Goal: Task Accomplishment & Management: Use online tool/utility

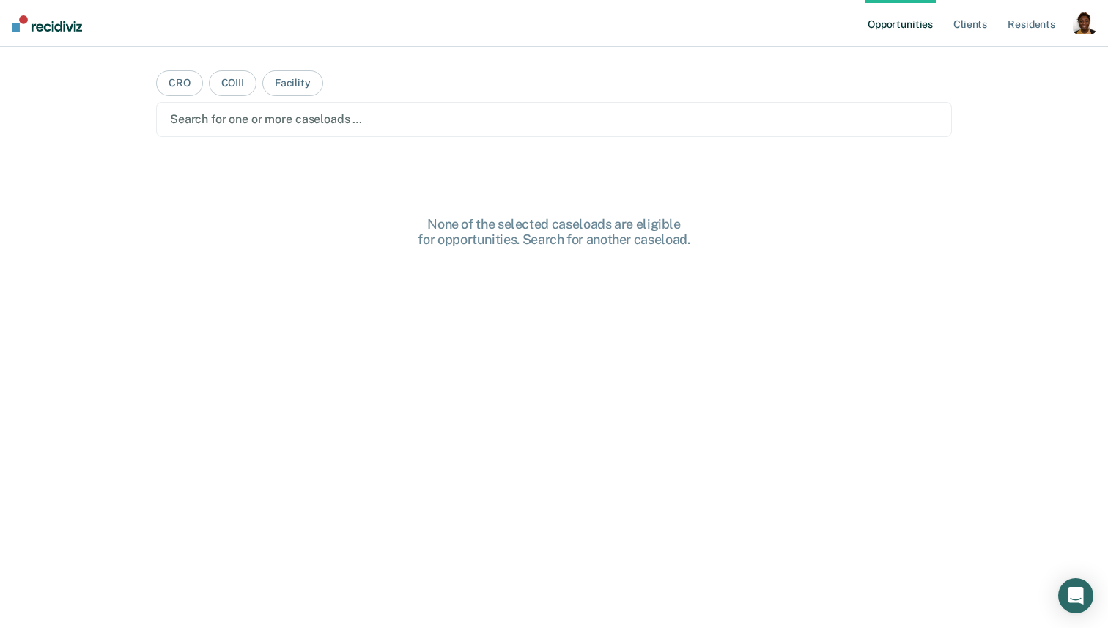
click at [1084, 30] on div "button" at bounding box center [1084, 22] width 23 height 23
click at [993, 56] on link "Profile" at bounding box center [1026, 60] width 118 height 12
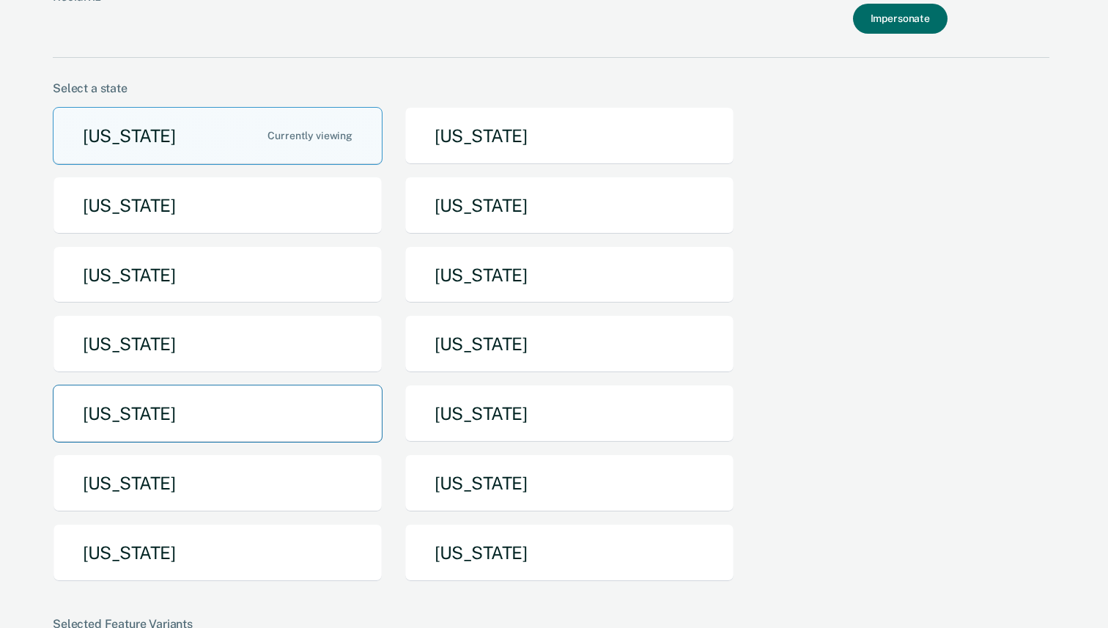
scroll to position [110, 0]
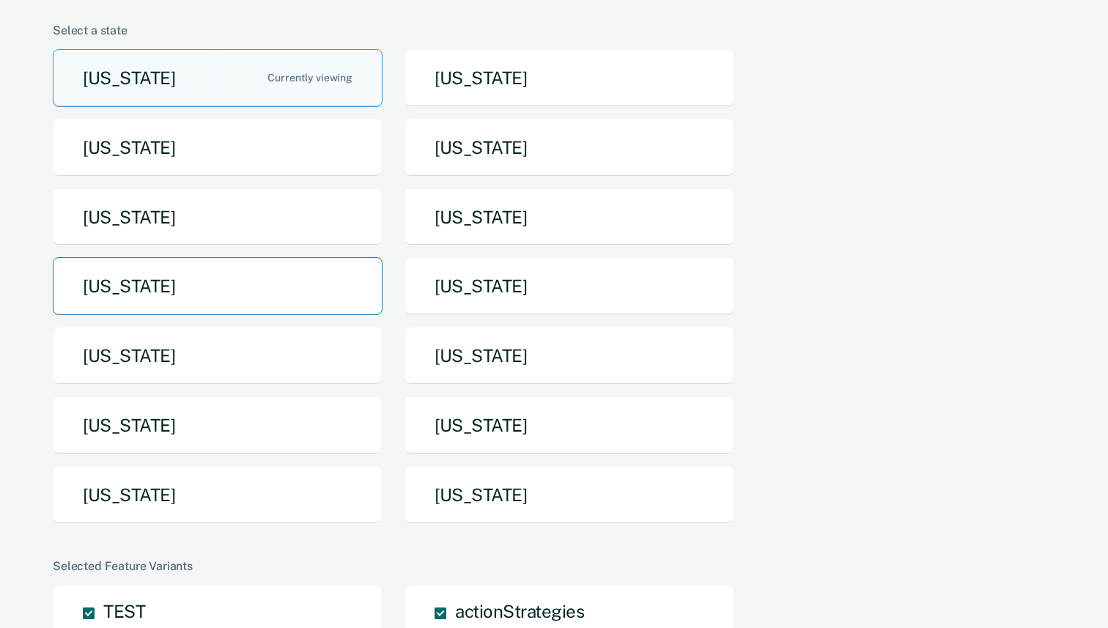
click at [139, 292] on button "[US_STATE]" at bounding box center [218, 286] width 330 height 58
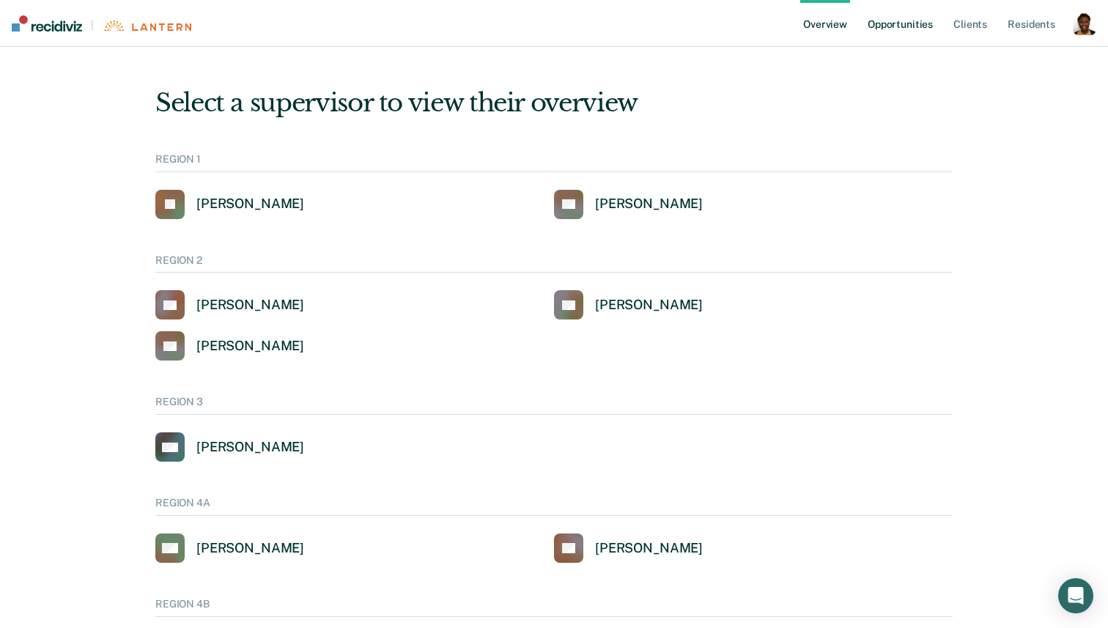
click at [897, 26] on link "Opportunities" at bounding box center [900, 23] width 71 height 47
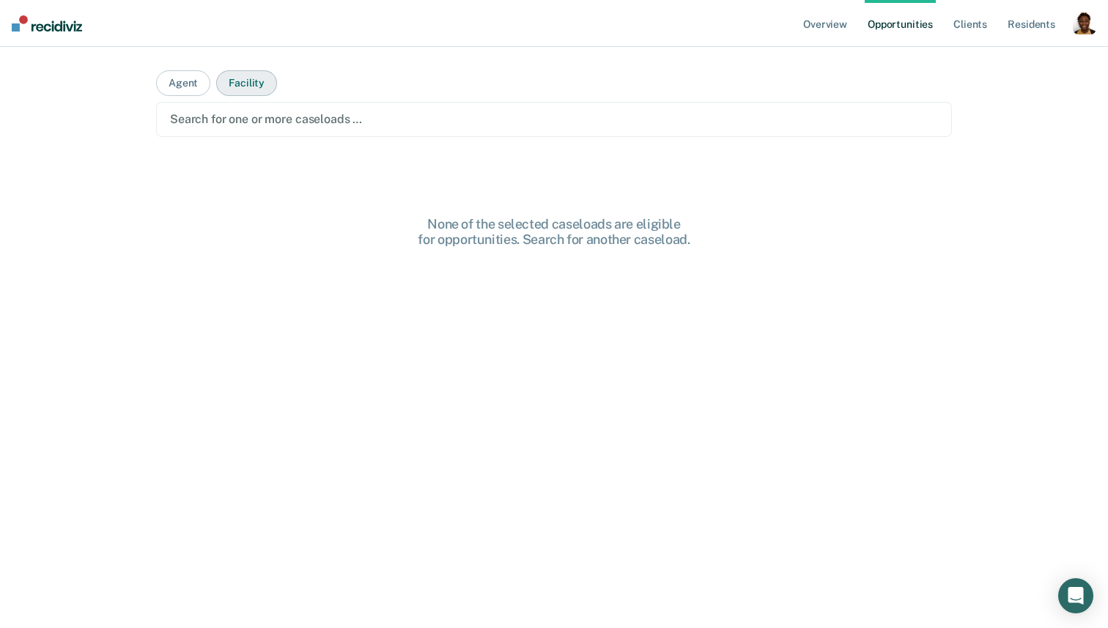
click at [235, 91] on button "Facility" at bounding box center [246, 83] width 61 height 26
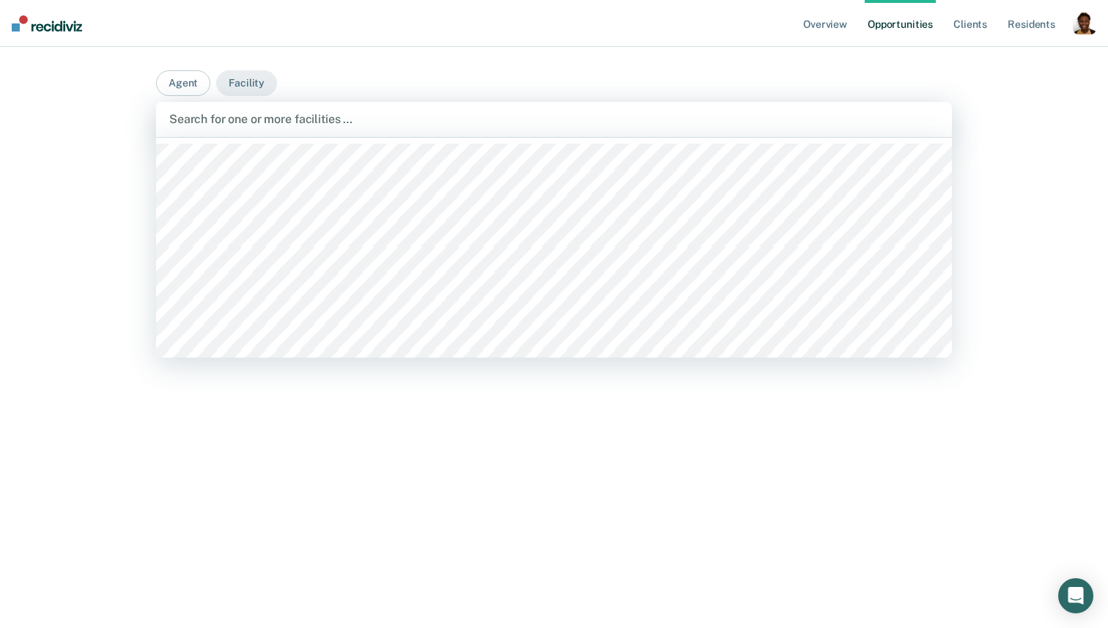
click at [279, 121] on div at bounding box center [554, 119] width 770 height 17
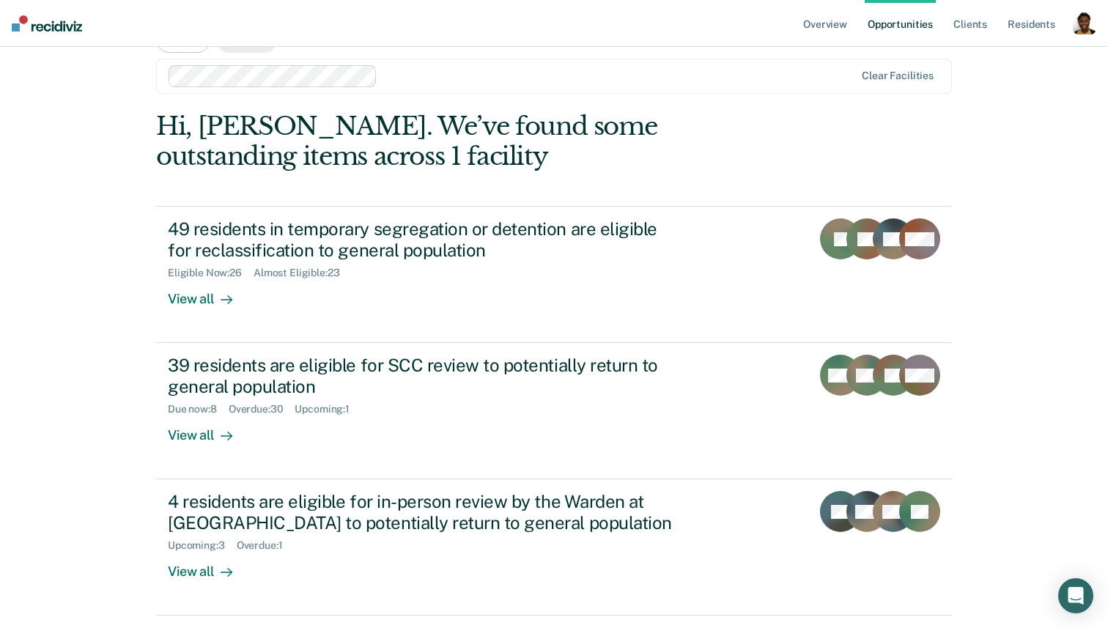
scroll to position [56, 0]
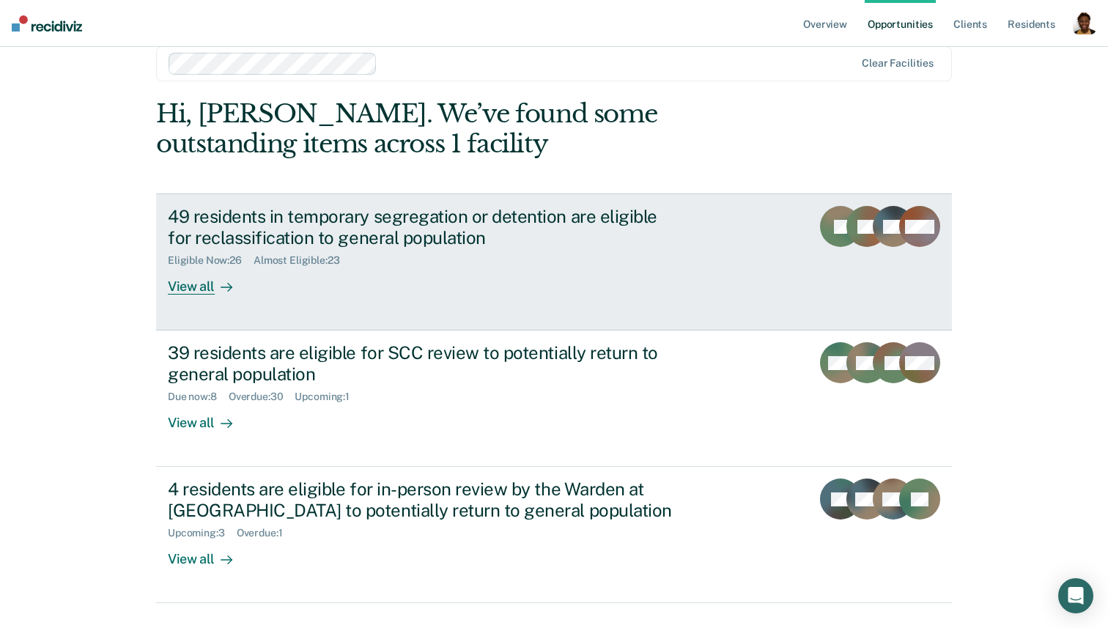
click at [200, 298] on link "49 residents in temporary segregation or detention are eligible for reclassific…" at bounding box center [554, 262] width 796 height 137
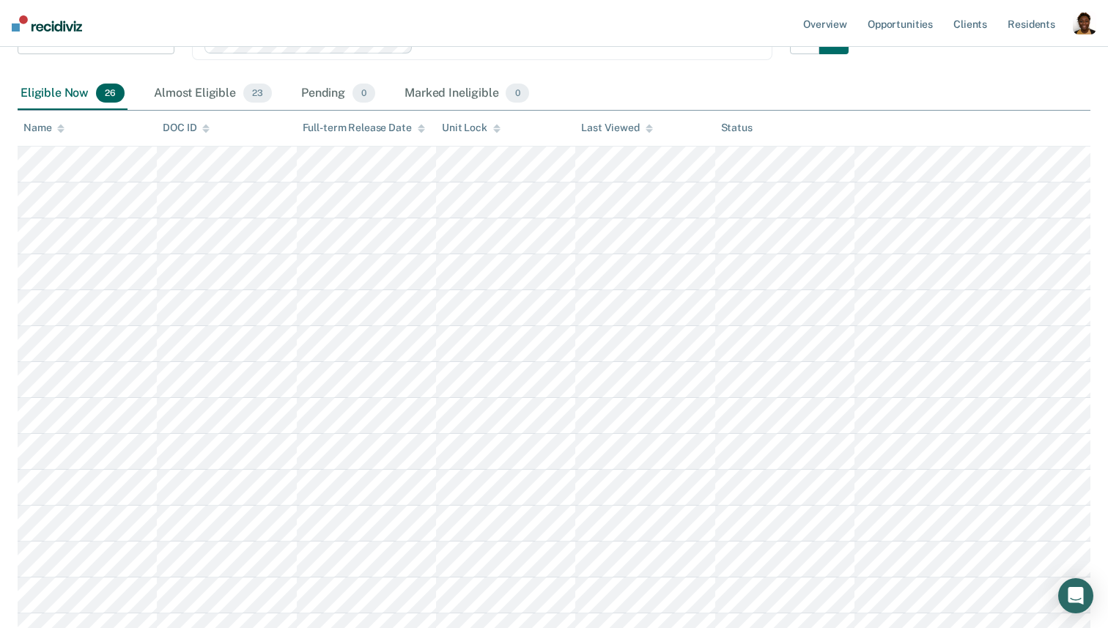
scroll to position [65, 0]
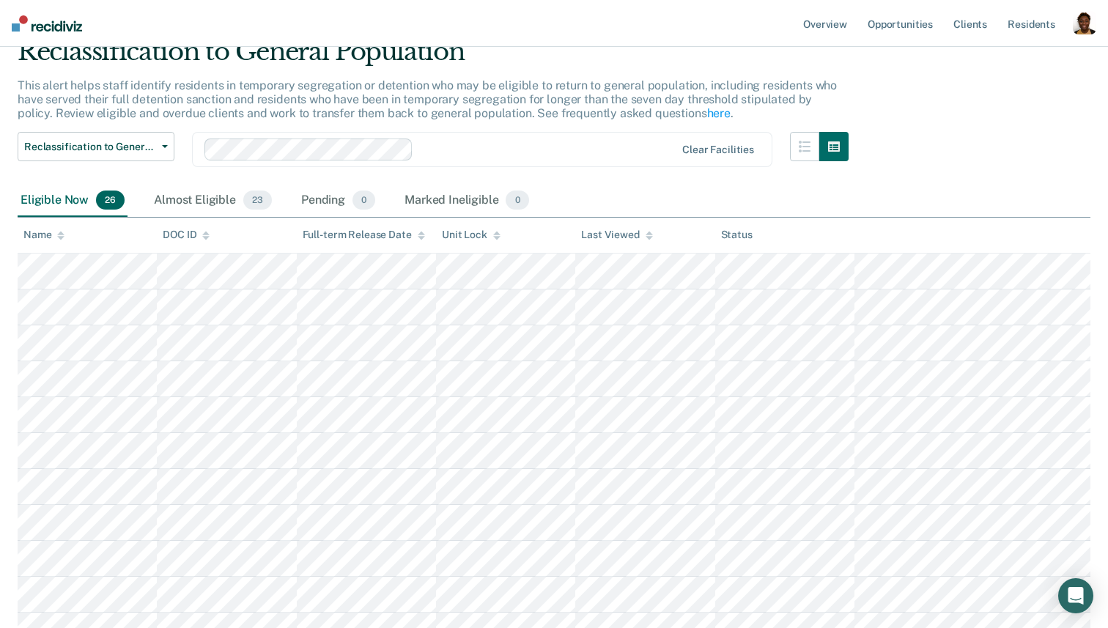
scroll to position [87, 0]
